Goal: Information Seeking & Learning: Learn about a topic

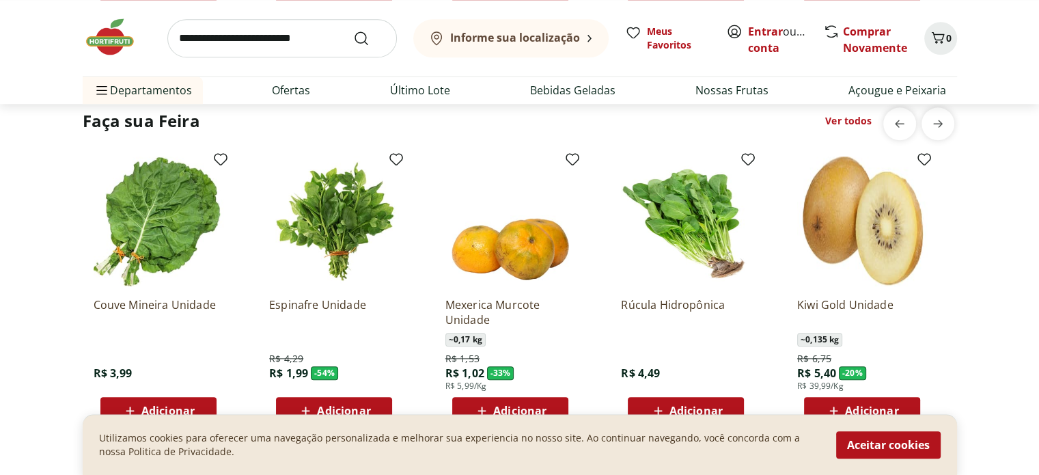
scroll to position [229, 0]
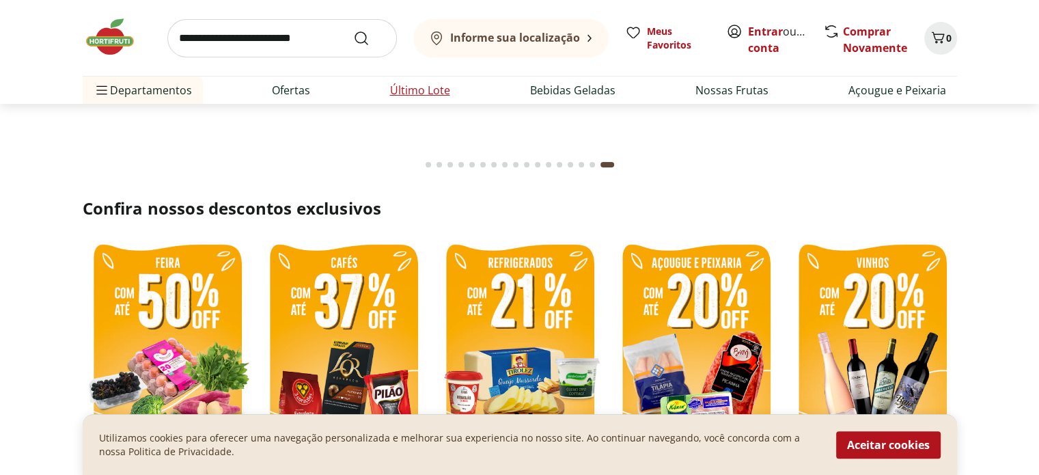
click at [419, 92] on link "Último Lote" at bounding box center [420, 90] width 60 height 16
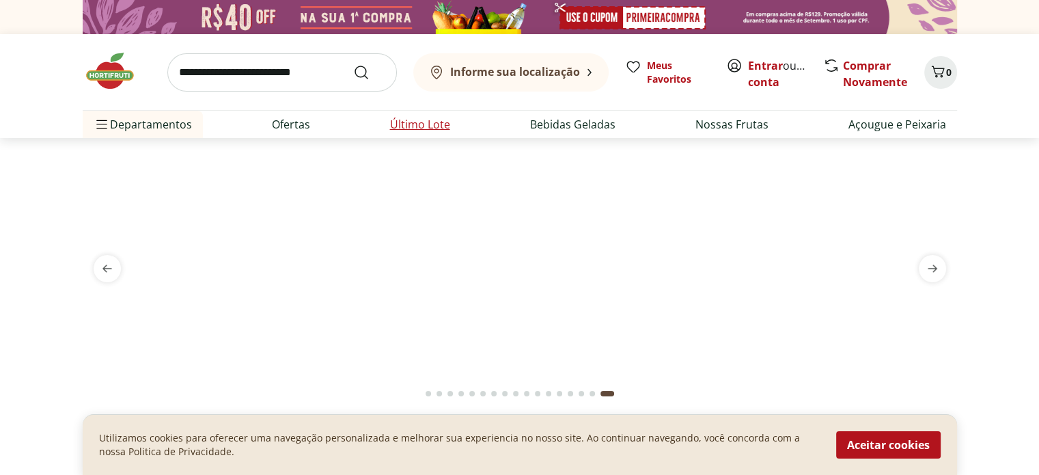
select select "**********"
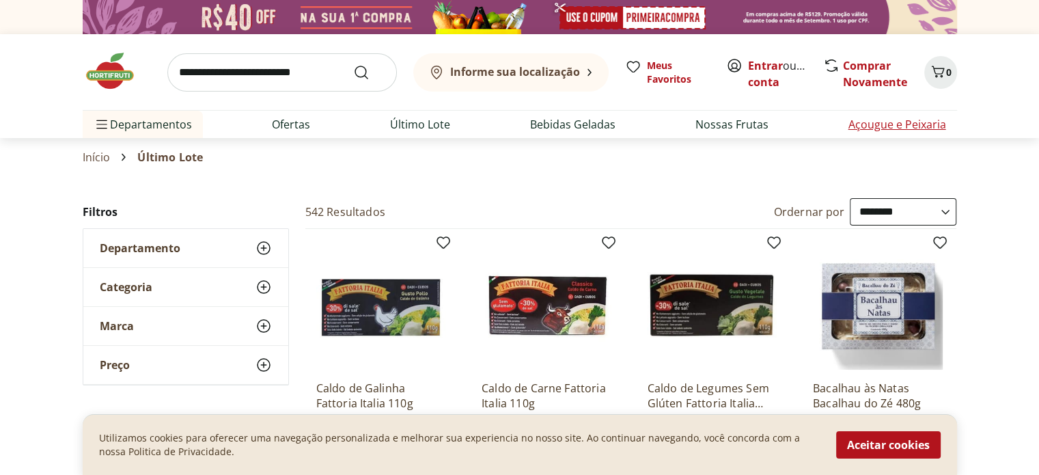
click at [896, 127] on link "Açougue e Peixaria" at bounding box center [897, 124] width 98 height 16
select select "**********"
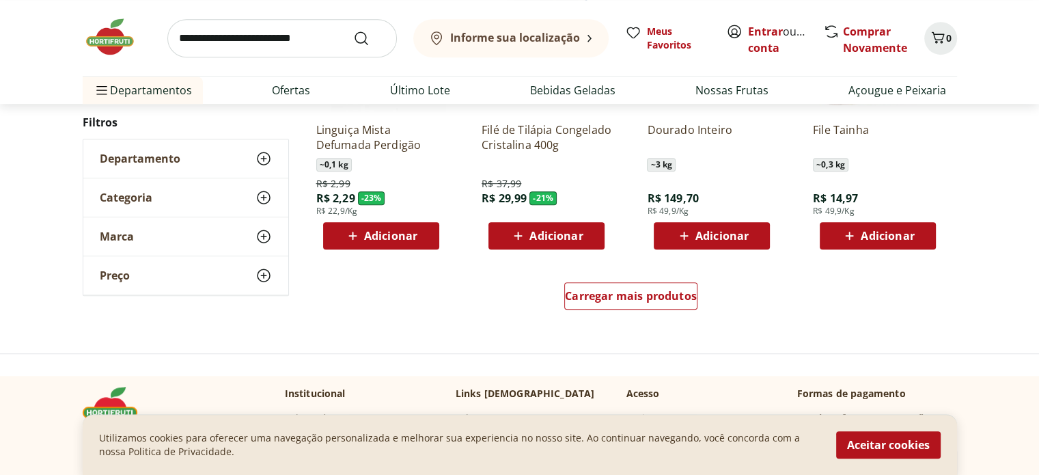
scroll to position [862, 0]
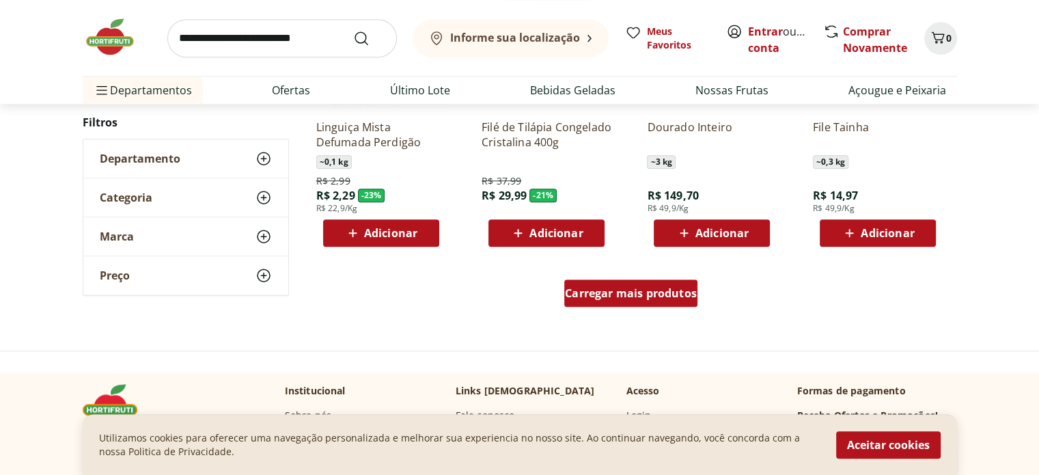
click at [638, 296] on span "Carregar mais produtos" at bounding box center [631, 293] width 132 height 11
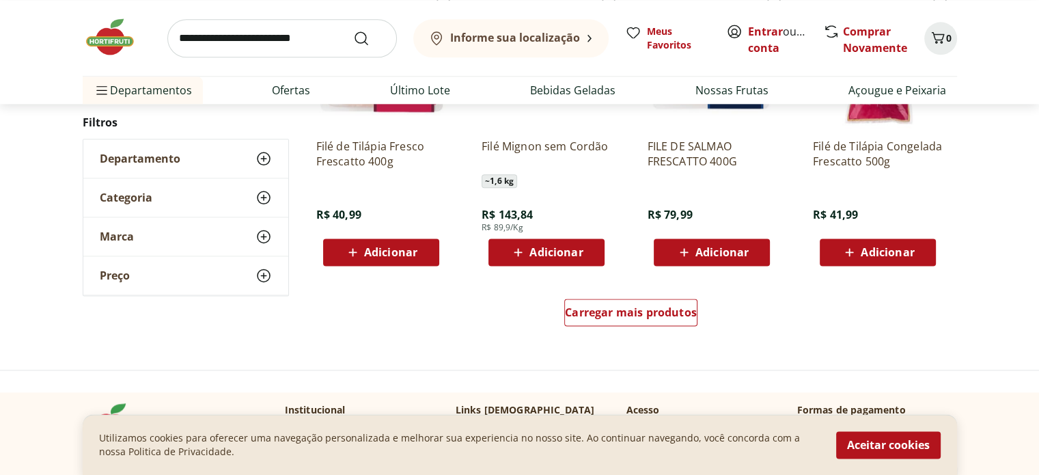
scroll to position [1738, 0]
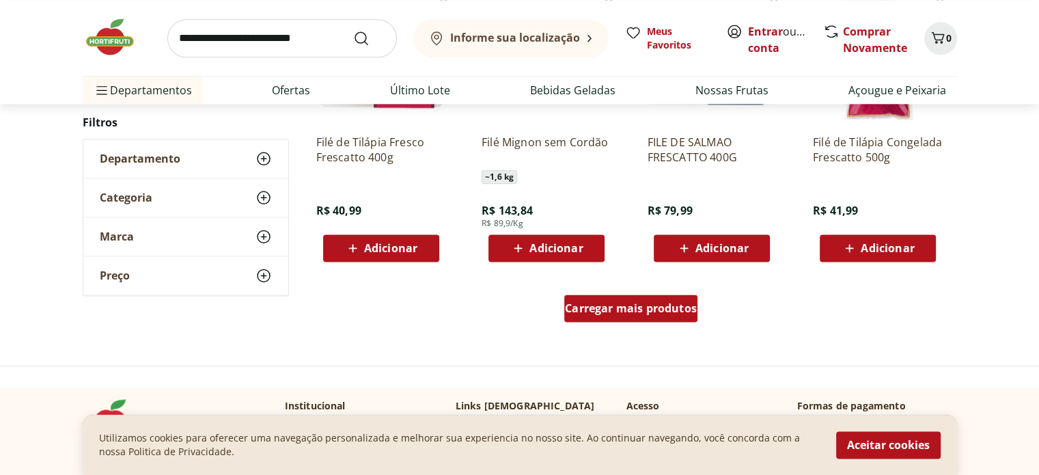
click at [666, 309] on span "Carregar mais produtos" at bounding box center [631, 308] width 132 height 11
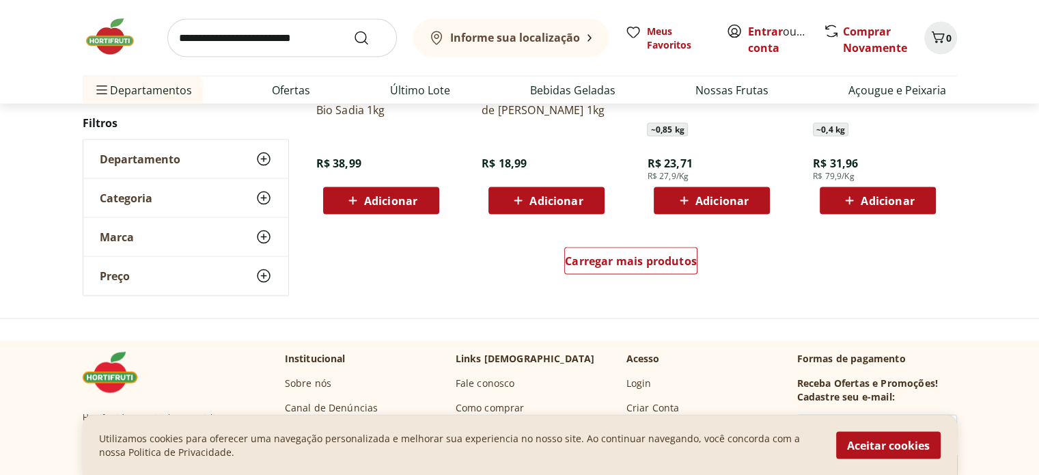
scroll to position [2705, 0]
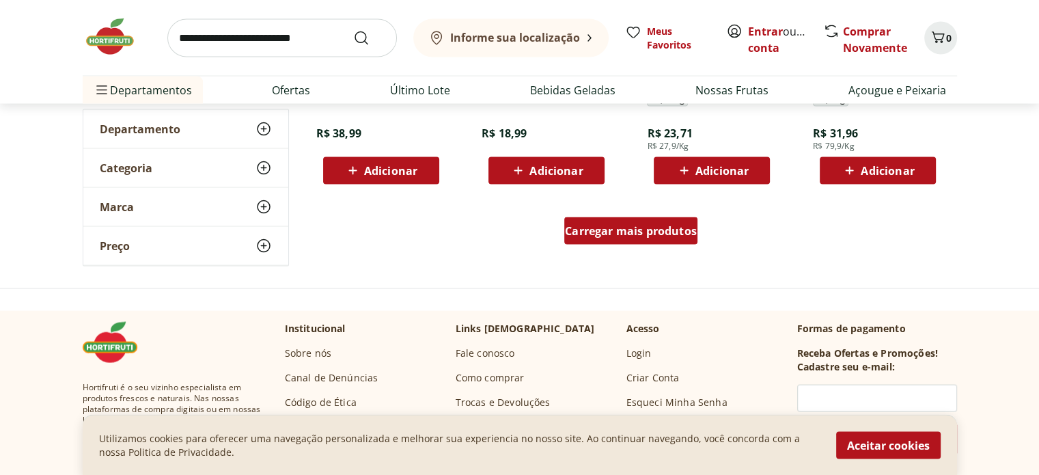
click at [672, 231] on span "Carregar mais produtos" at bounding box center [631, 230] width 132 height 11
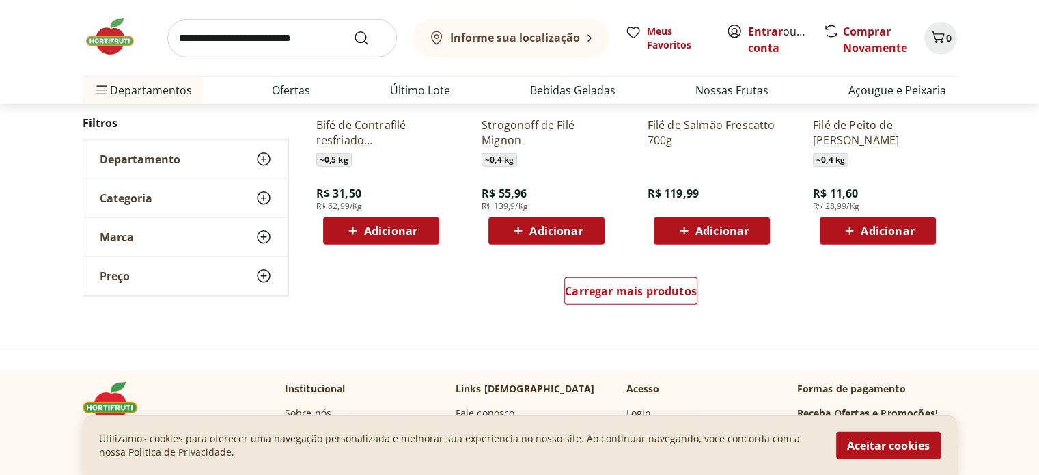
scroll to position [3548, 0]
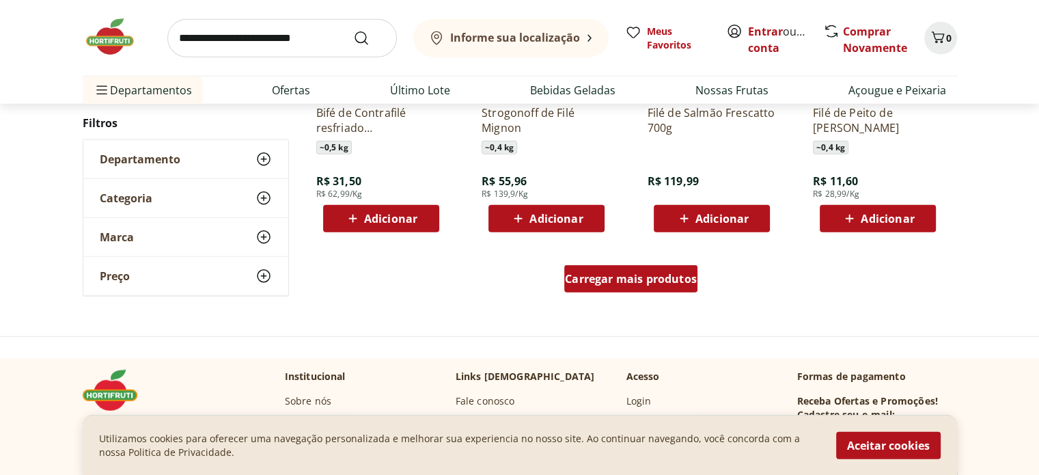
click at [633, 275] on span "Carregar mais produtos" at bounding box center [631, 278] width 132 height 11
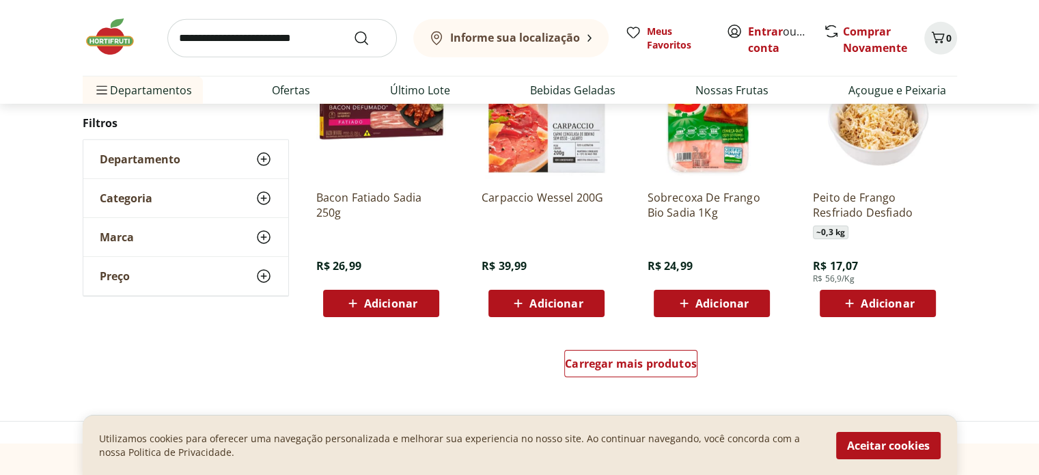
scroll to position [4361, 0]
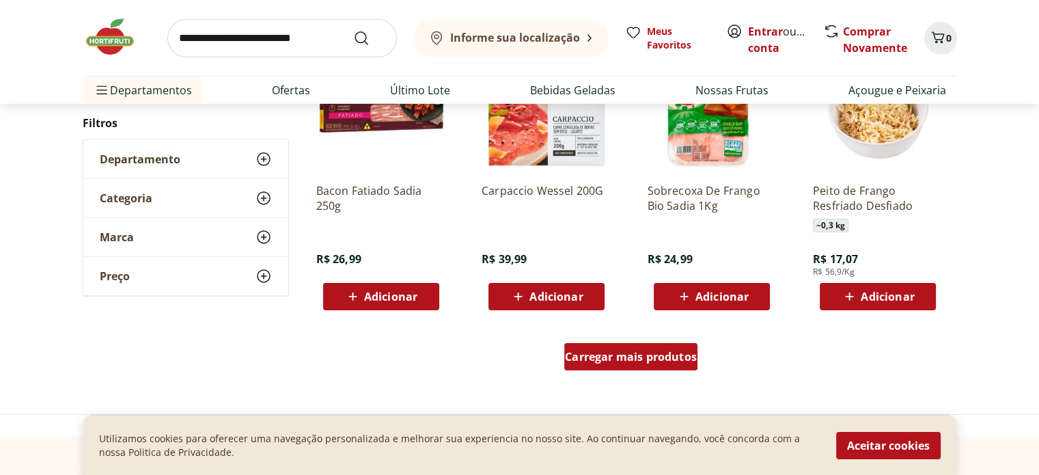
click at [628, 357] on span "Carregar mais produtos" at bounding box center [631, 356] width 132 height 11
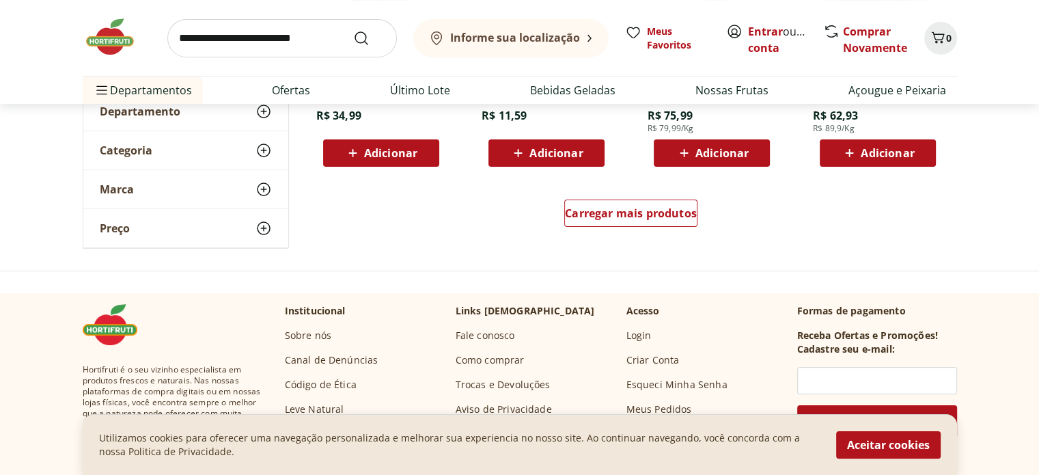
scroll to position [5404, 0]
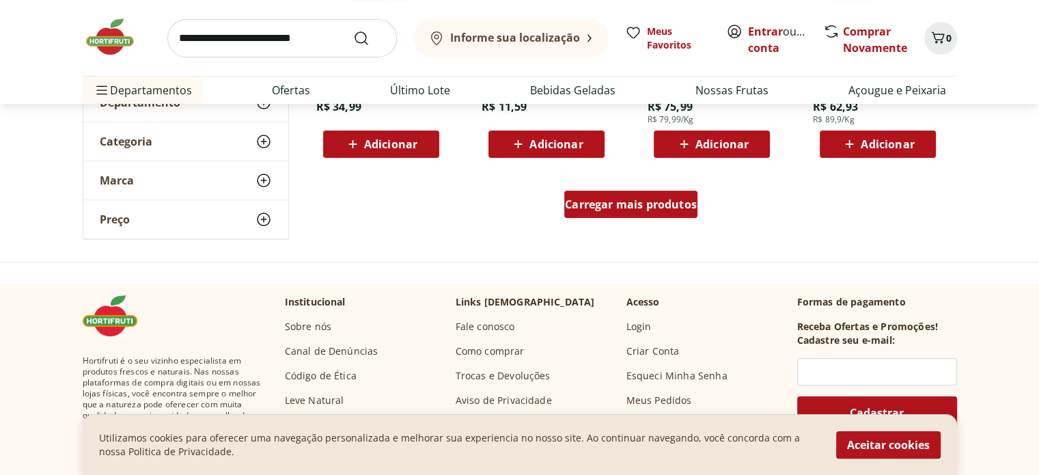
click at [635, 203] on span "Carregar mais produtos" at bounding box center [631, 204] width 132 height 11
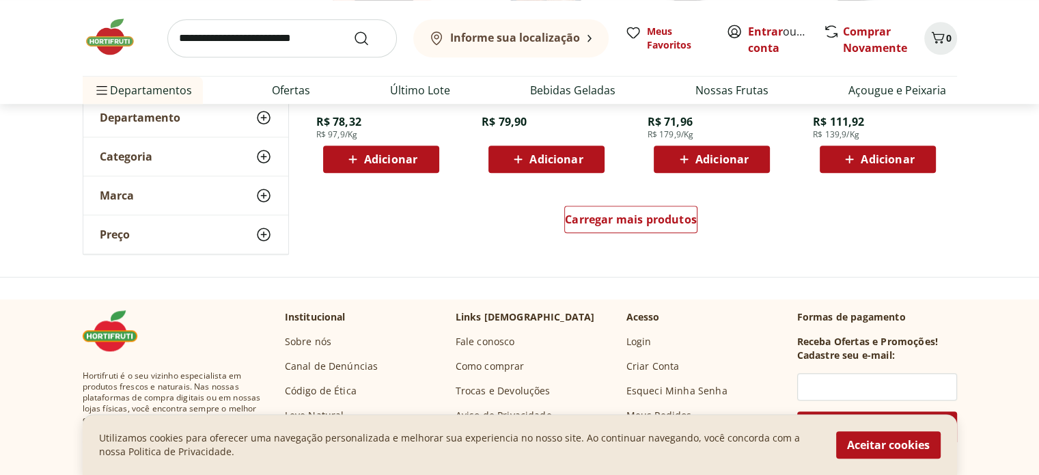
scroll to position [6289, 0]
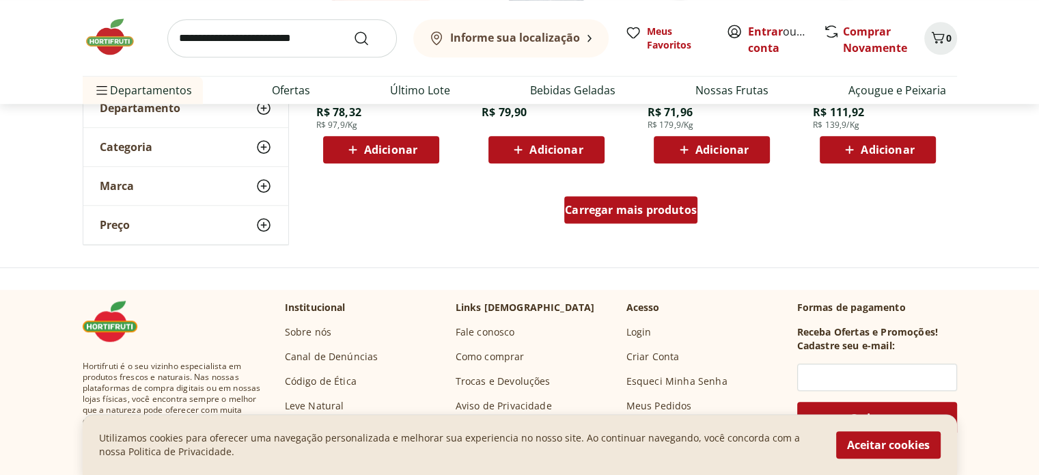
click at [615, 208] on span "Carregar mais produtos" at bounding box center [631, 209] width 132 height 11
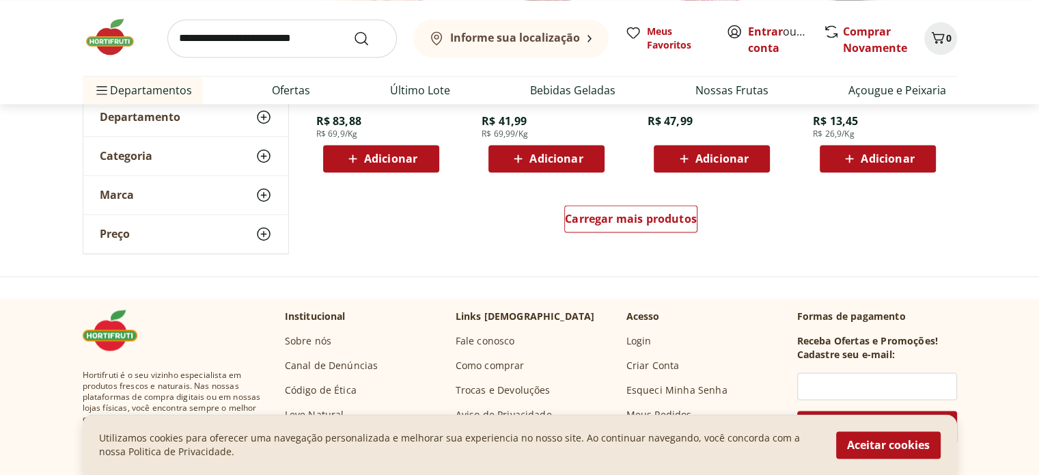
scroll to position [7160, 0]
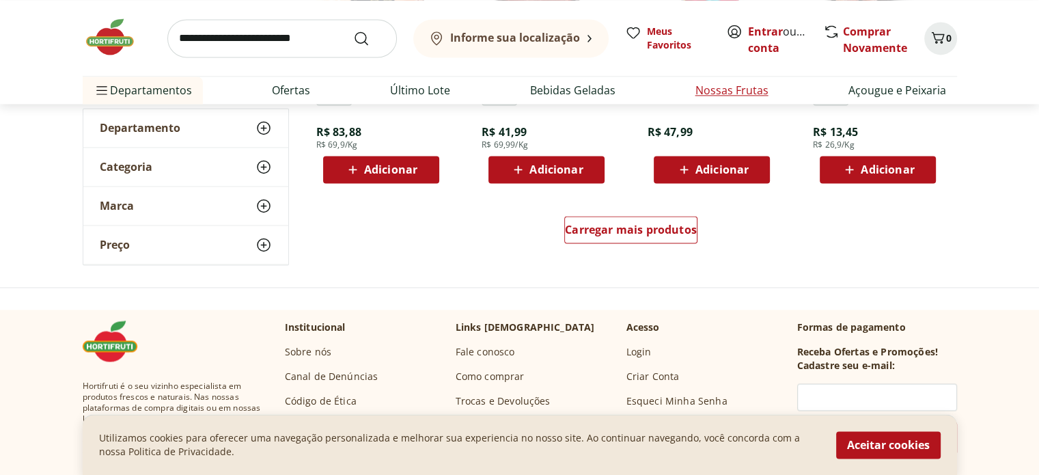
click at [736, 92] on link "Nossas Frutas" at bounding box center [731, 90] width 73 height 16
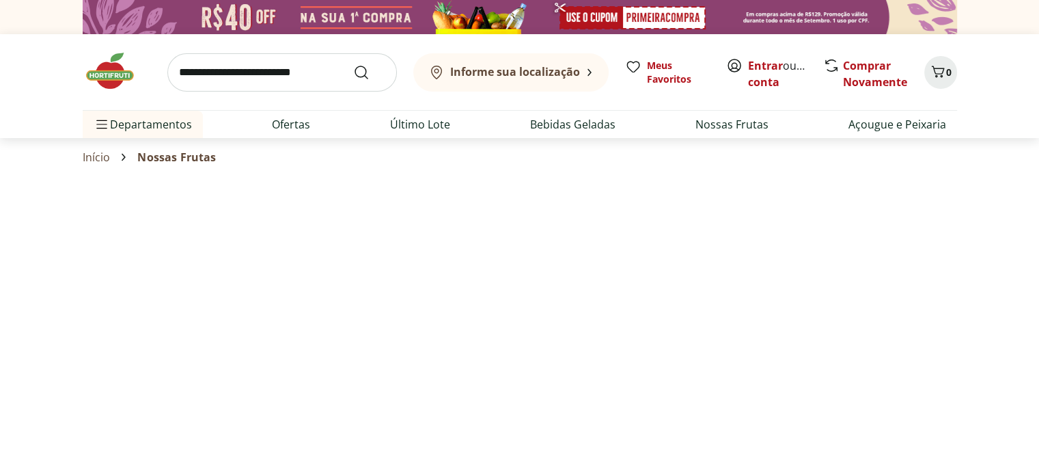
select select "**********"
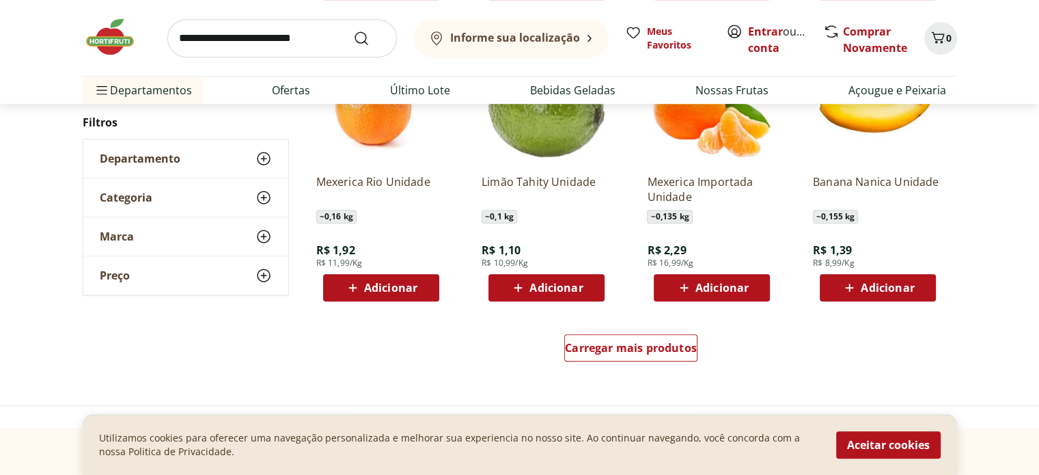
scroll to position [810, 0]
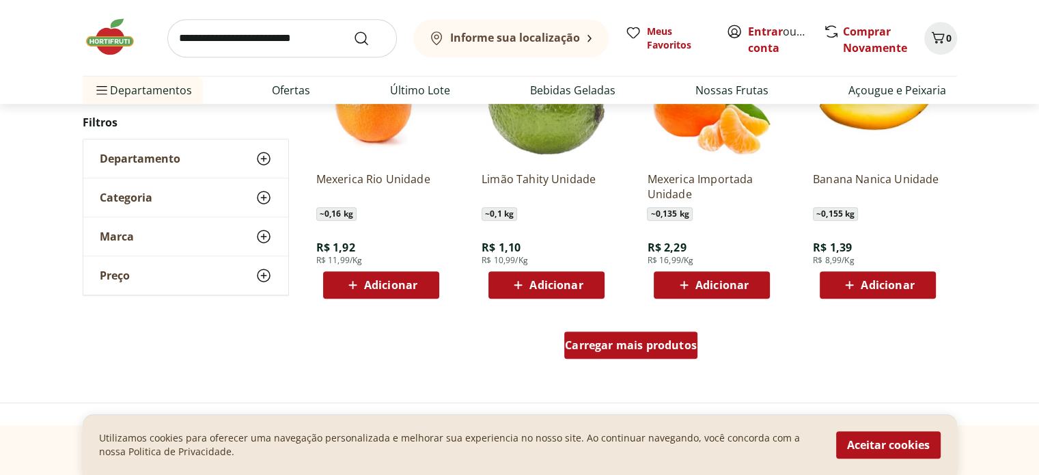
click at [596, 339] on span "Carregar mais produtos" at bounding box center [631, 344] width 132 height 11
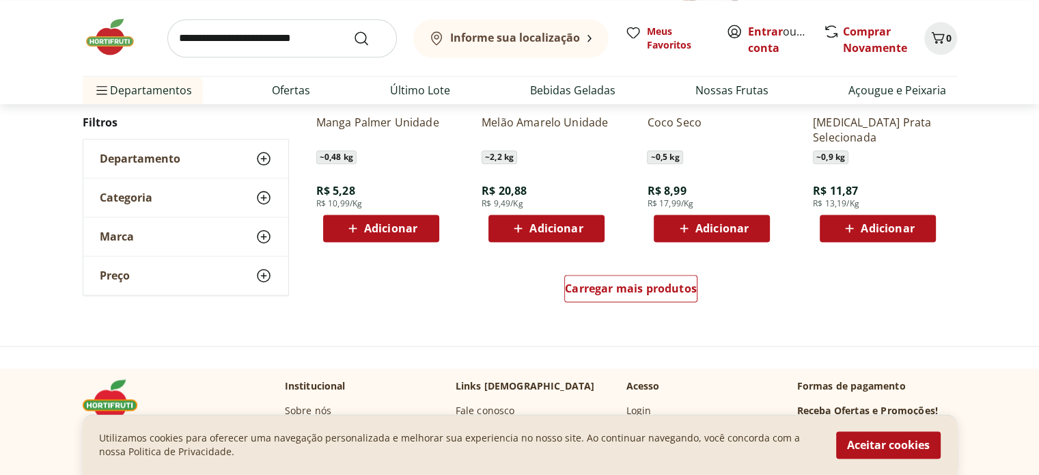
scroll to position [1813, 0]
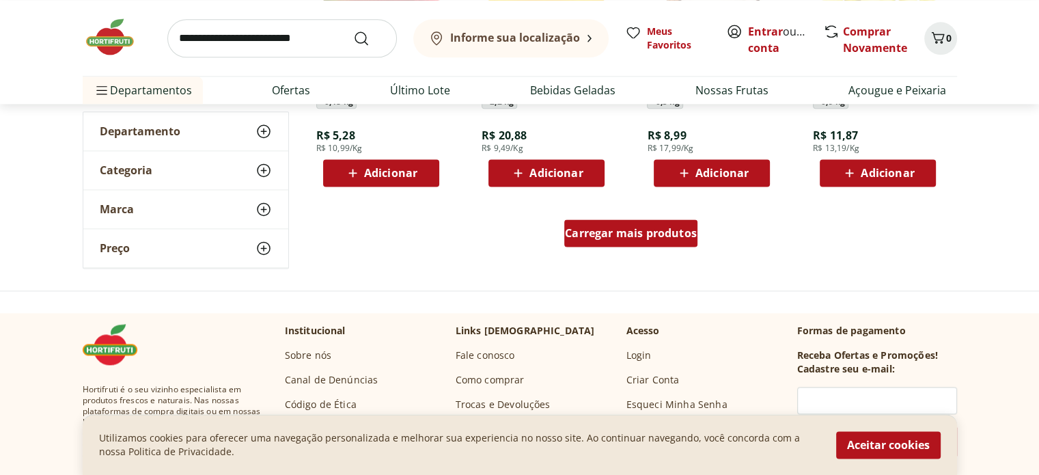
click at [619, 227] on span "Carregar mais produtos" at bounding box center [631, 232] width 132 height 11
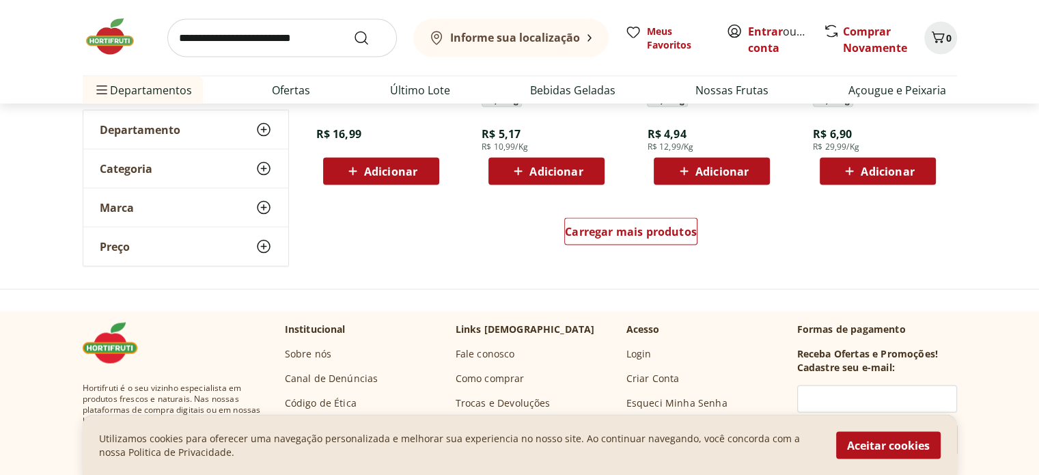
scroll to position [2725, 0]
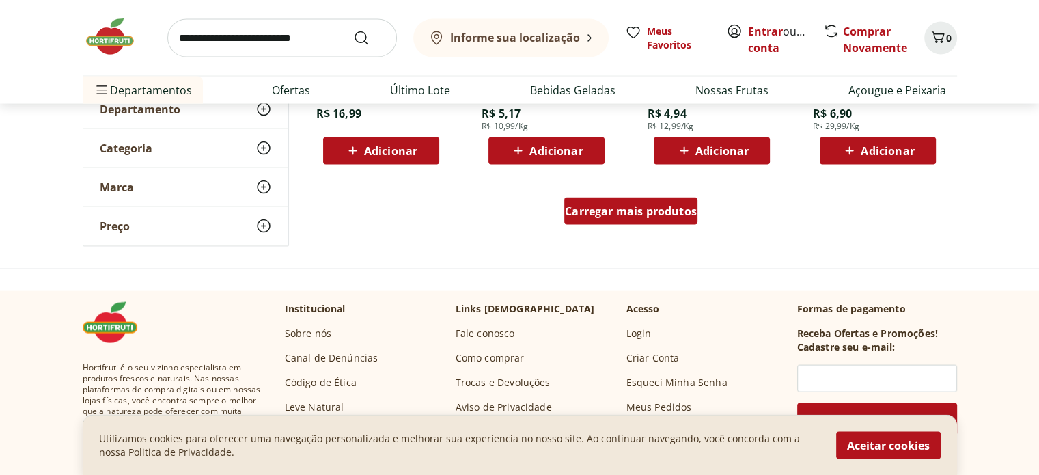
click at [607, 210] on span "Carregar mais produtos" at bounding box center [631, 211] width 132 height 11
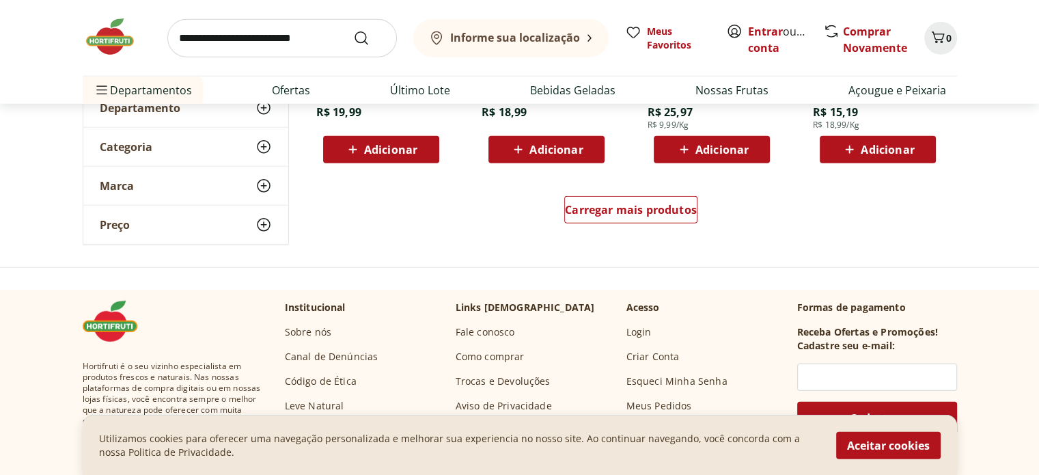
scroll to position [3623, 0]
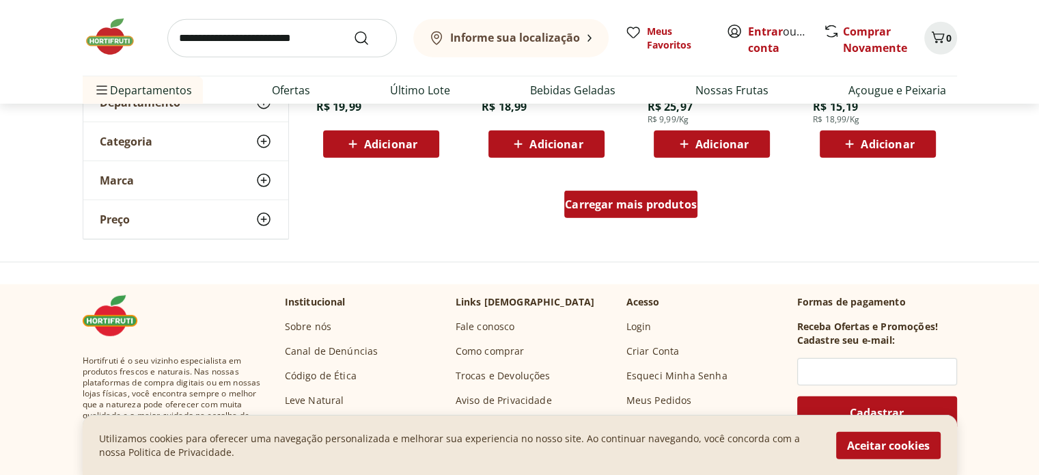
click at [626, 201] on span "Carregar mais produtos" at bounding box center [631, 204] width 132 height 11
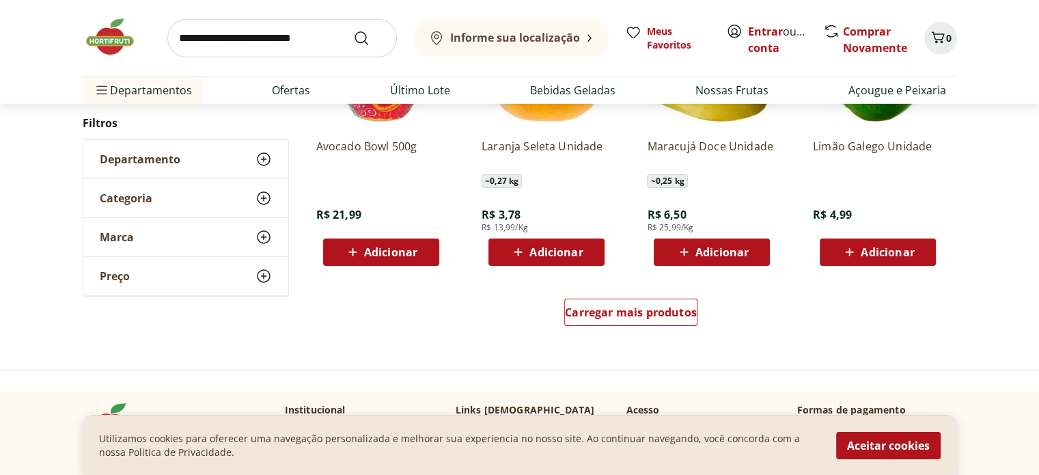
scroll to position [4412, 0]
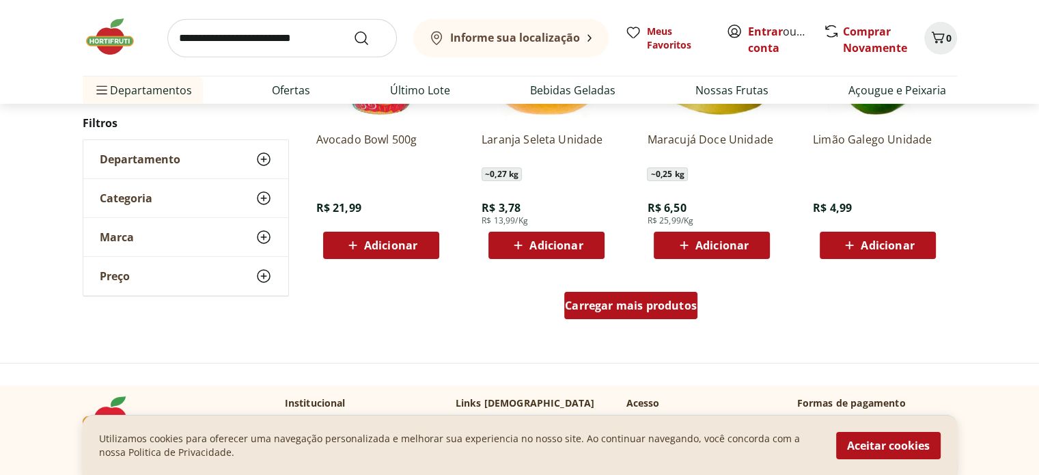
click at [629, 303] on span "Carregar mais produtos" at bounding box center [631, 305] width 132 height 11
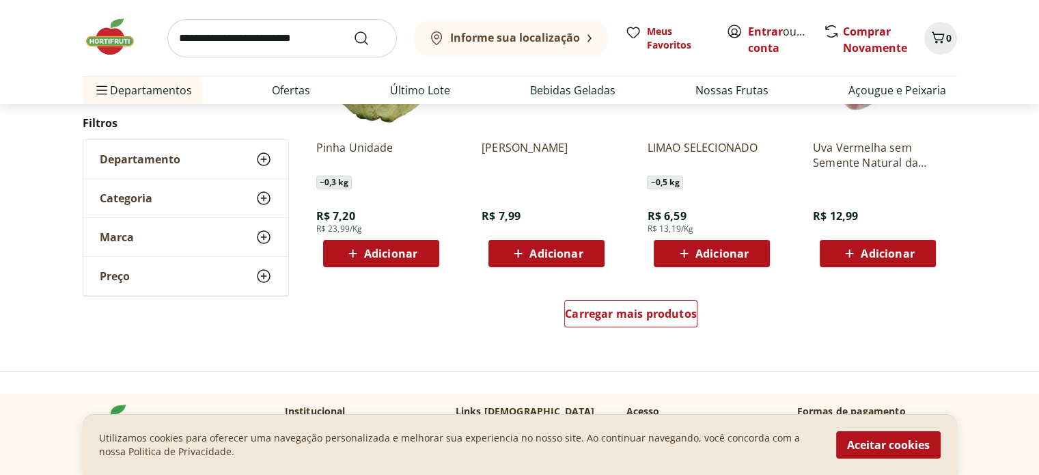
scroll to position [5311, 0]
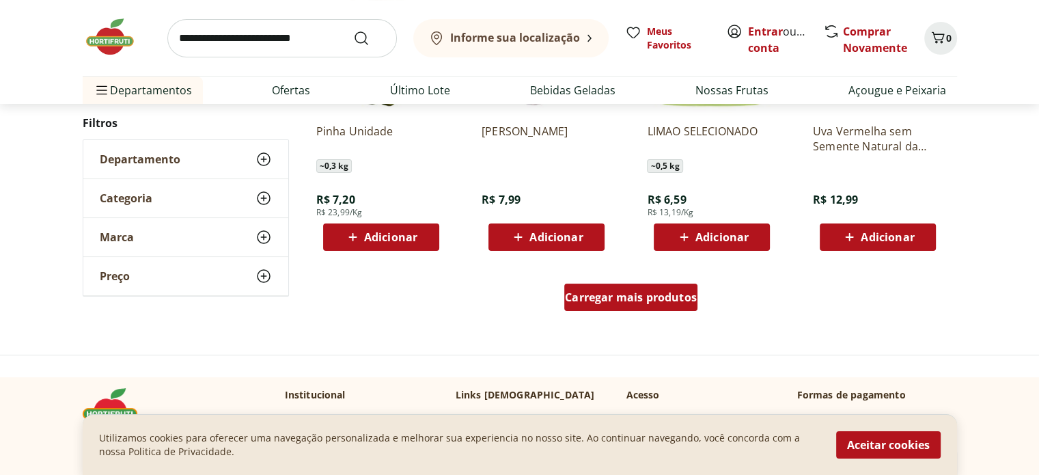
click at [657, 300] on span "Carregar mais produtos" at bounding box center [631, 297] width 132 height 11
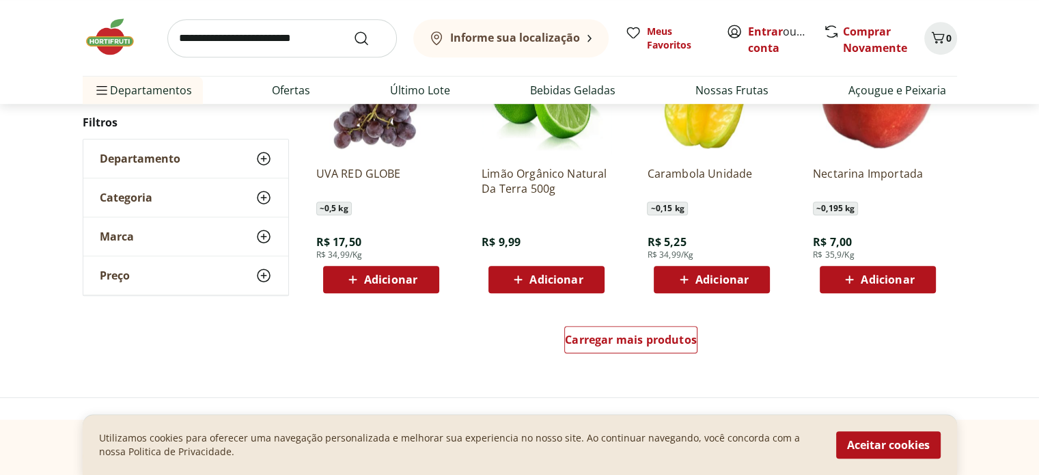
scroll to position [6178, 0]
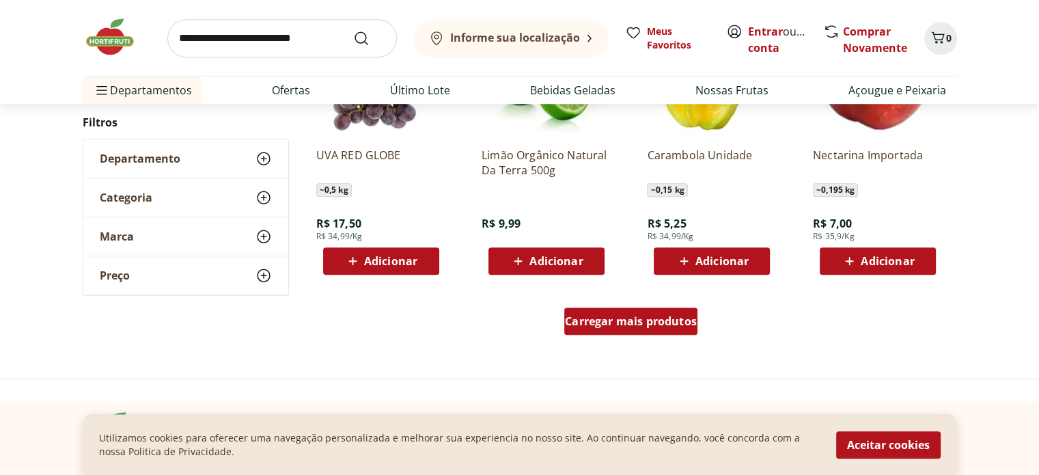
click at [660, 316] on span "Carregar mais produtos" at bounding box center [631, 321] width 132 height 11
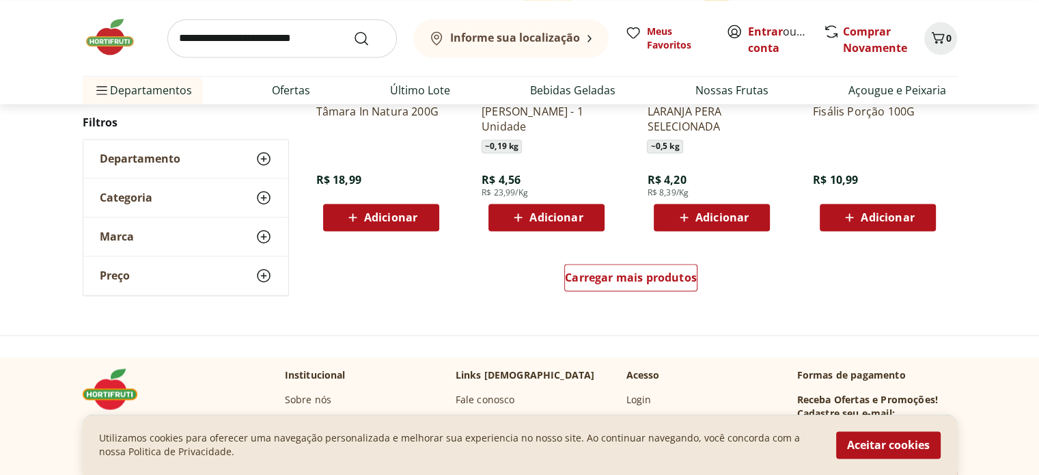
scroll to position [7185, 0]
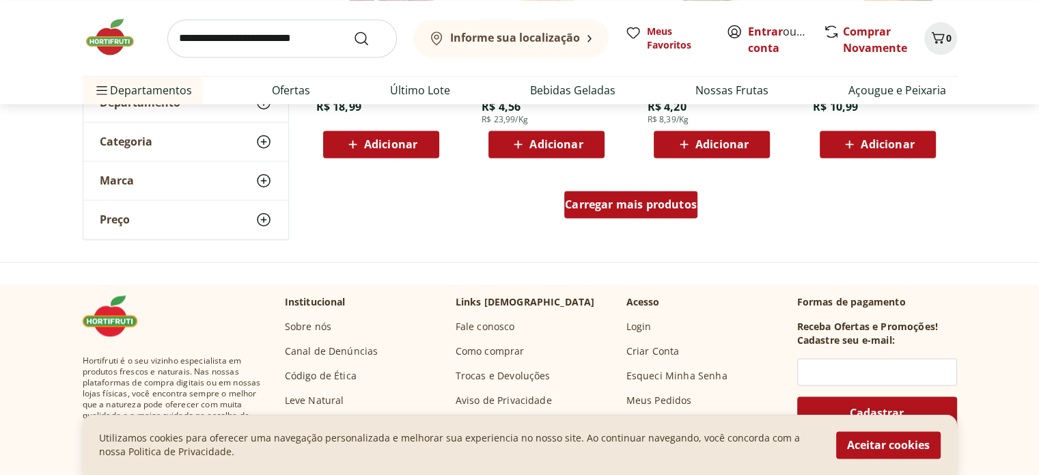
click at [648, 204] on span "Carregar mais produtos" at bounding box center [631, 204] width 132 height 11
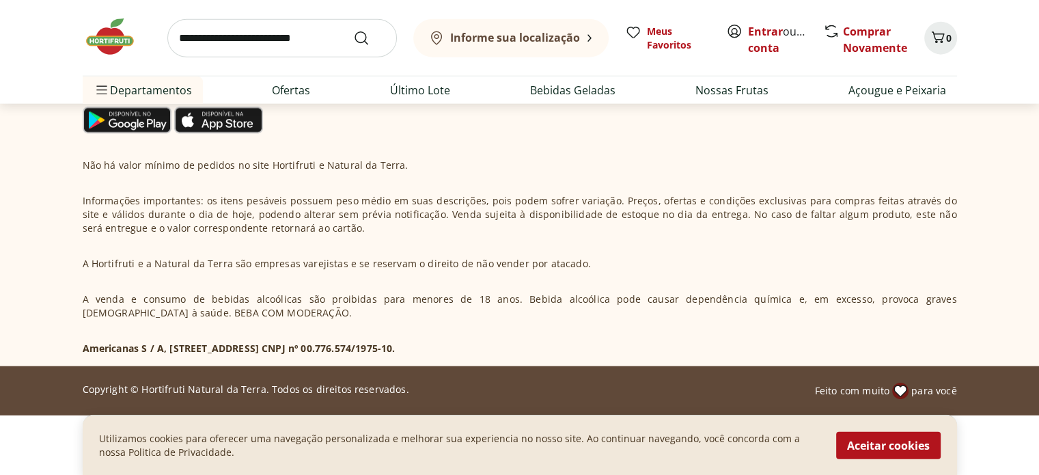
scroll to position [8075, 0]
